Goal: Navigation & Orientation: Find specific page/section

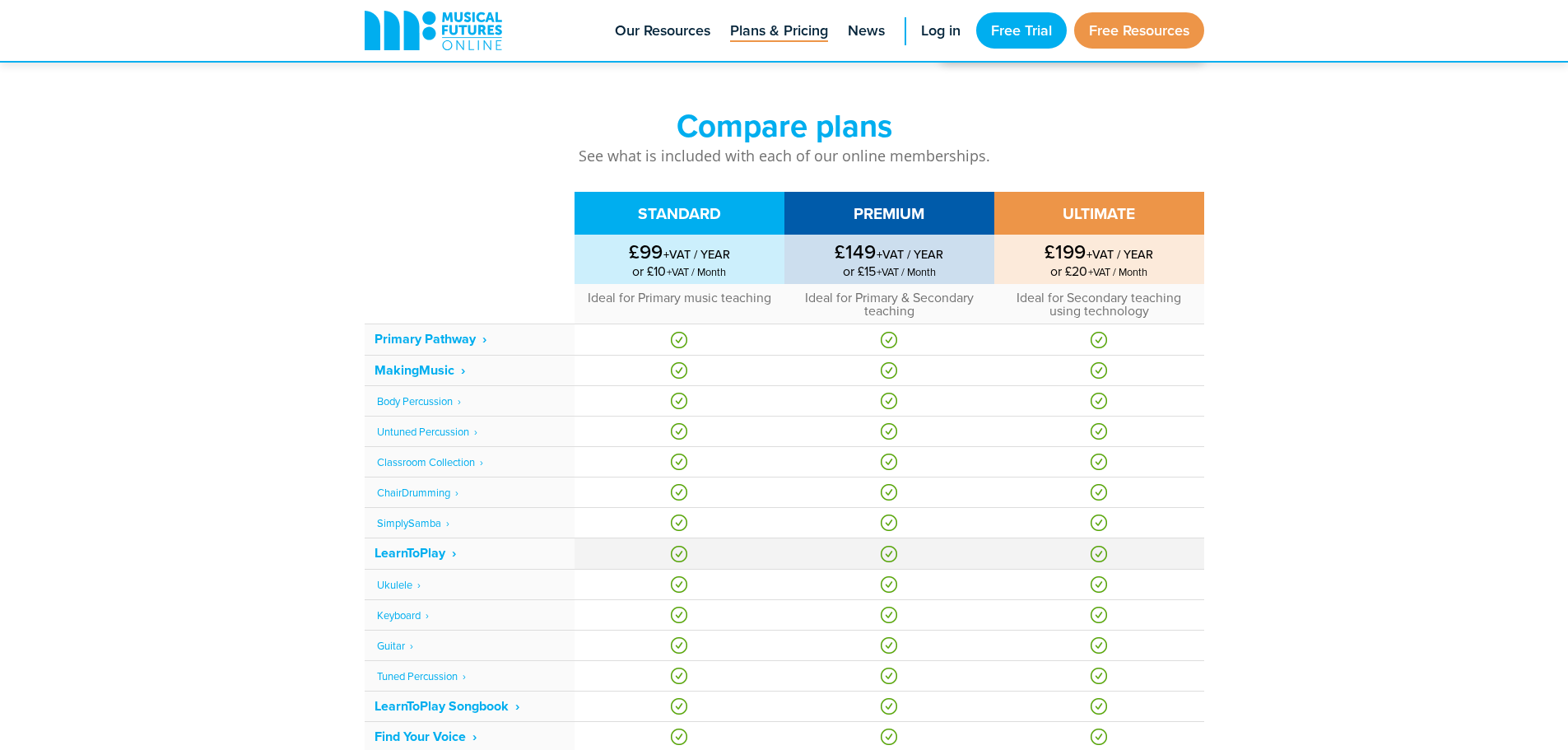
scroll to position [82, 0]
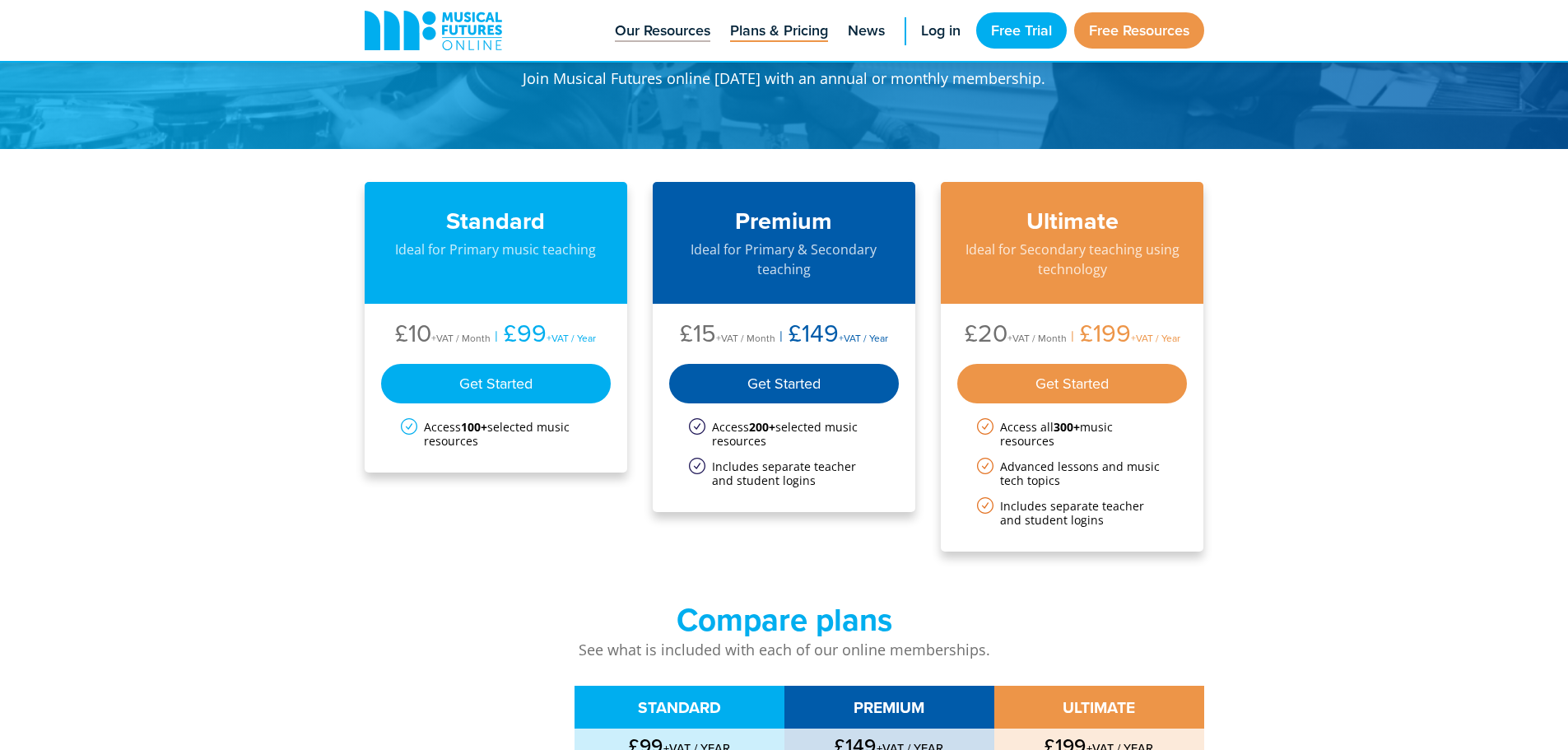
click at [676, 37] on span "Our Resources" at bounding box center [663, 31] width 96 height 22
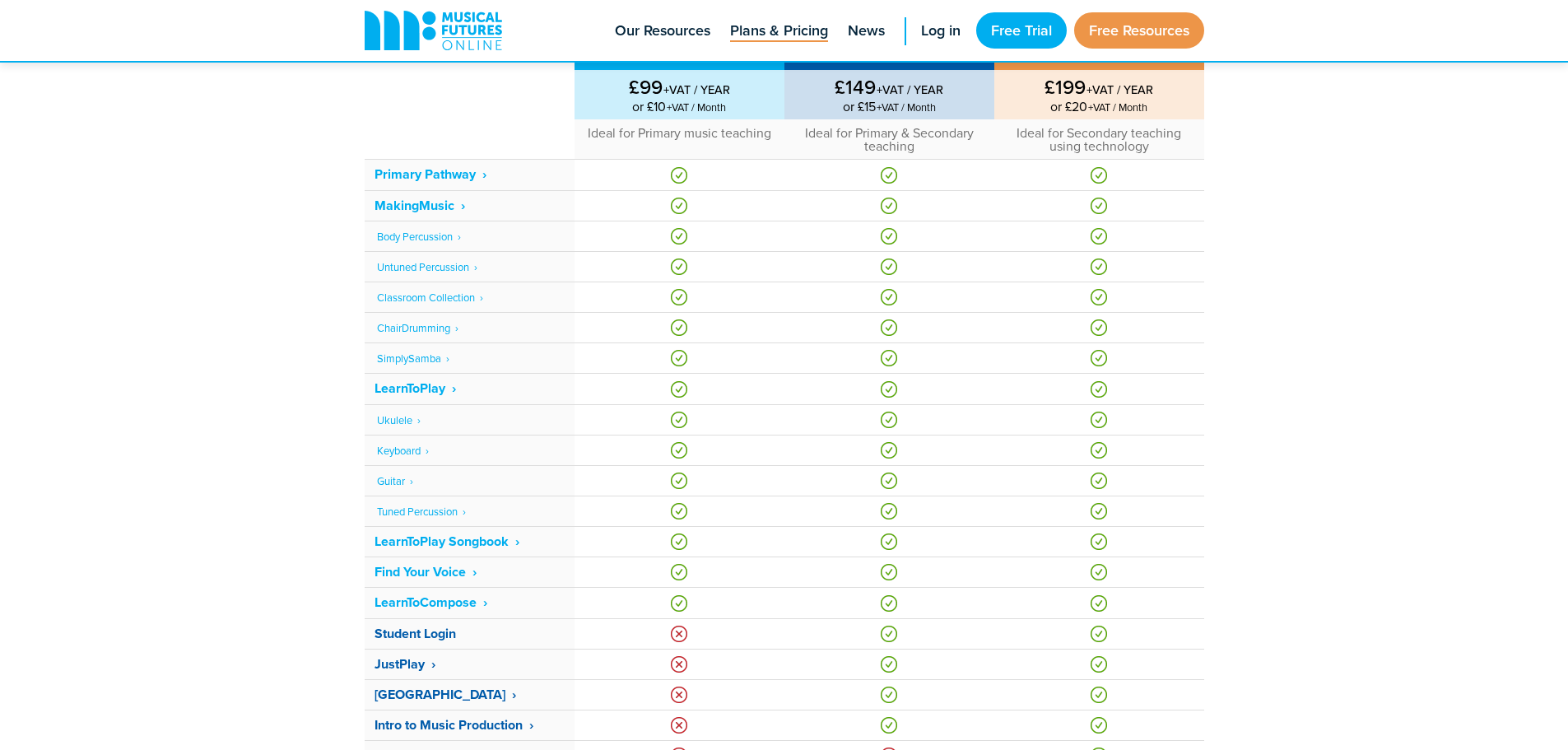
scroll to position [165, 0]
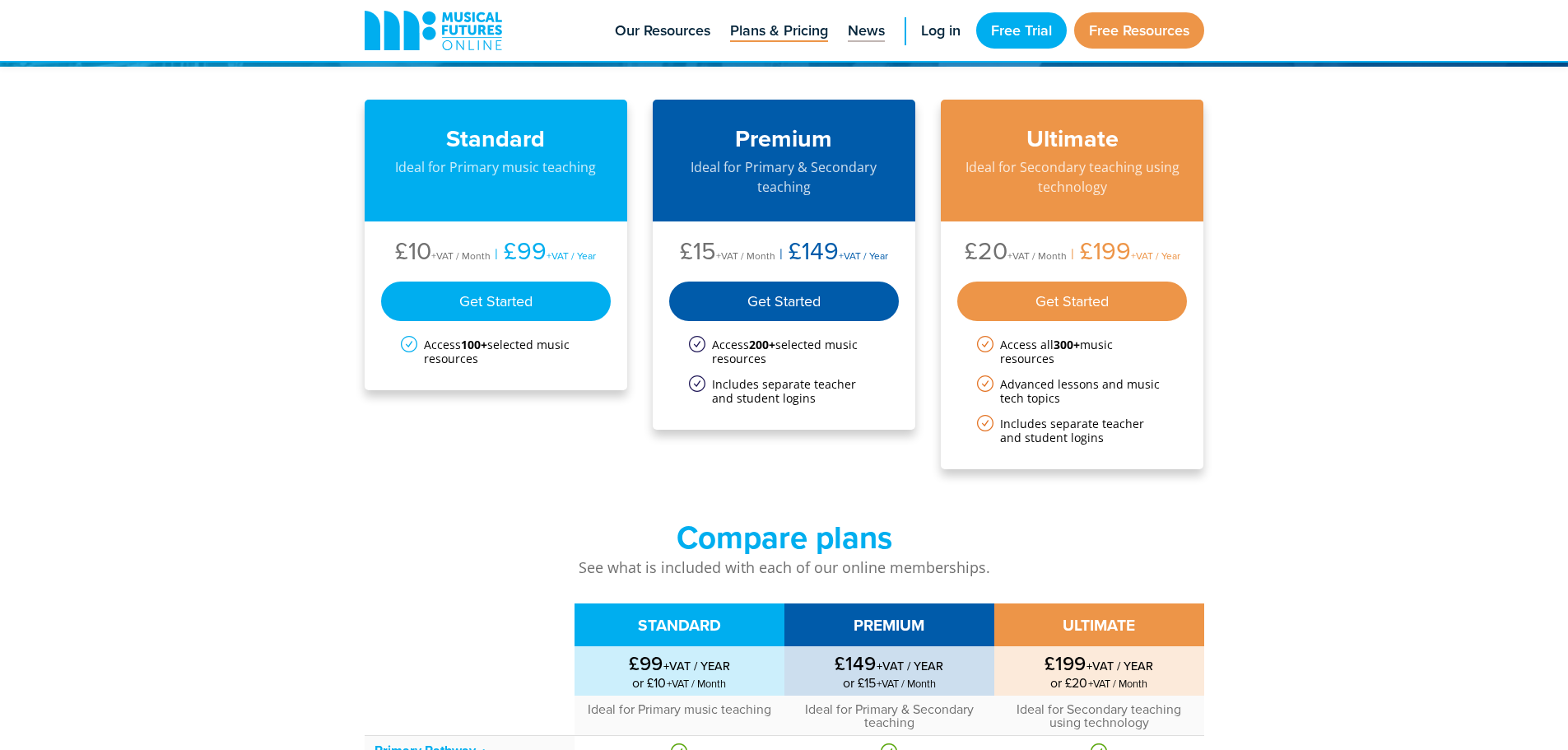
click at [858, 32] on span "News" at bounding box center [866, 31] width 37 height 22
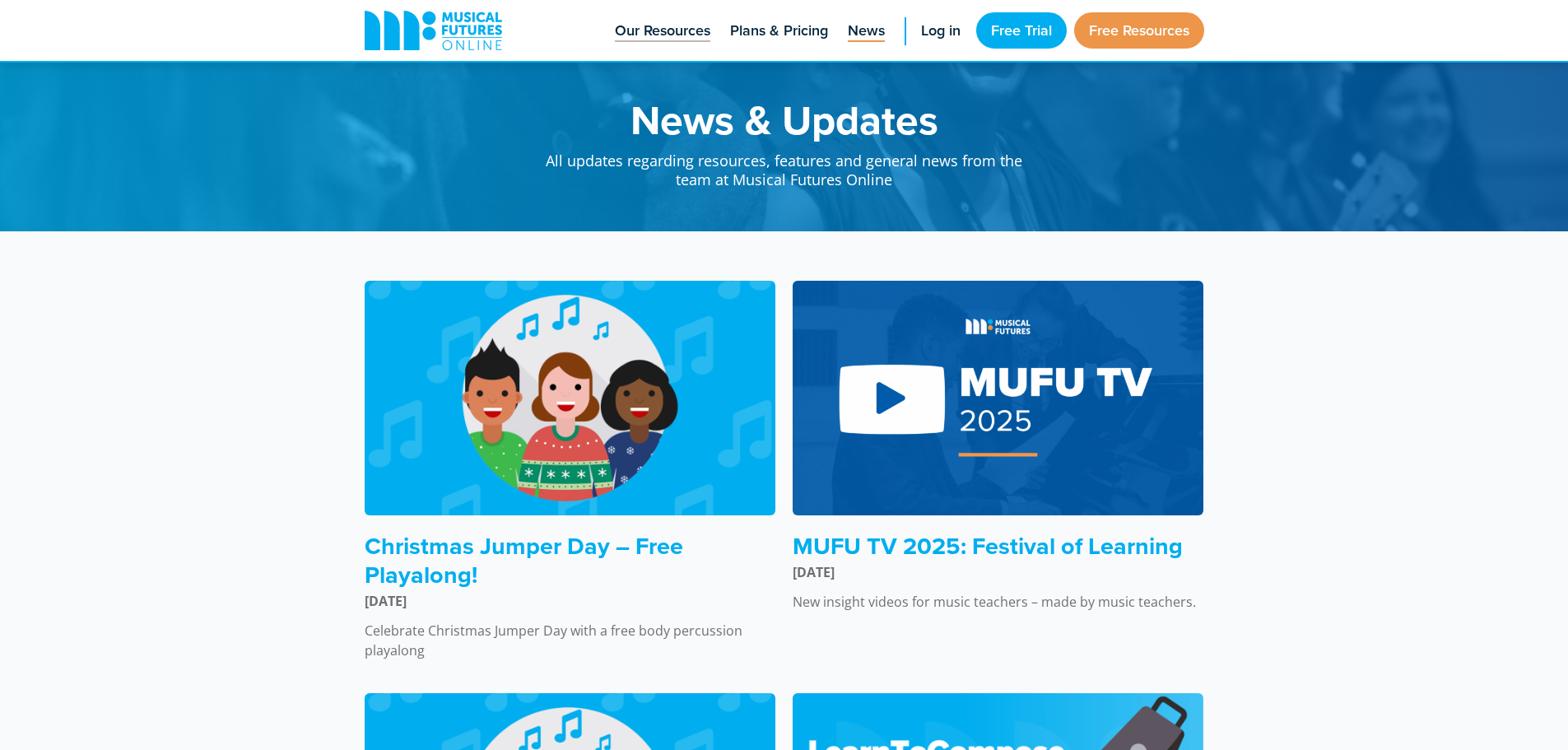
click at [670, 23] on span "Our Resources" at bounding box center [663, 31] width 96 height 22
